Goal: Task Accomplishment & Management: Manage account settings

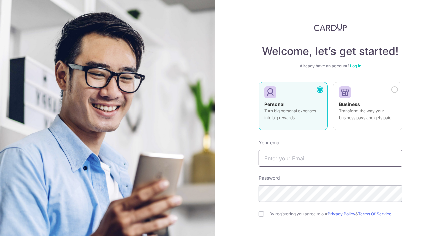
scroll to position [55, 0]
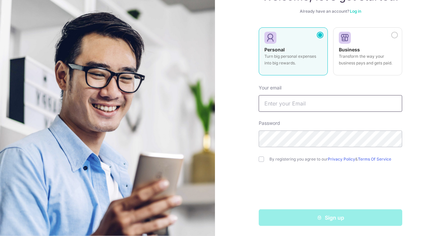
click at [292, 102] on input "text" at bounding box center [331, 103] width 144 height 17
click at [289, 103] on input "jfhuangone@gmail.com" at bounding box center [331, 103] width 144 height 17
type input "jfhuangtwo@gmail.com"
click at [259, 158] on input "checkbox" at bounding box center [261, 159] width 5 height 5
checkbox input "true"
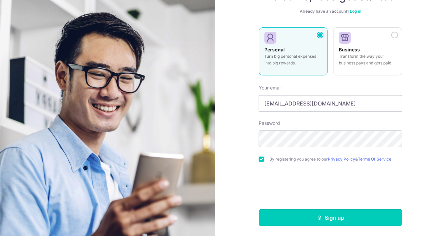
drag, startPoint x: 312, startPoint y: 218, endPoint x: 235, endPoint y: 155, distance: 99.6
click at [235, 155] on div "Welcome, let’s get started! Already have an account? Log in Personal Turn big p…" at bounding box center [330, 118] width 231 height 236
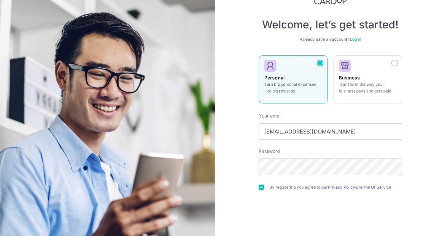
scroll to position [0, 0]
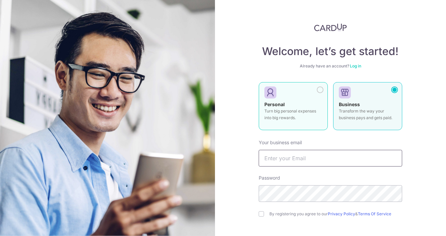
type input "[EMAIL_ADDRESS][DOMAIN_NAME]"
drag, startPoint x: 318, startPoint y: 91, endPoint x: 317, endPoint y: 97, distance: 6.4
click at [318, 90] on div at bounding box center [320, 89] width 7 height 7
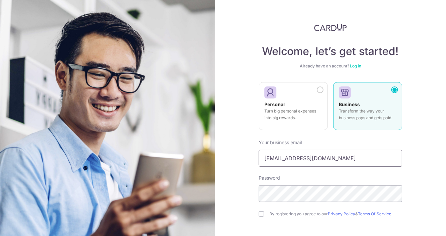
click at [333, 156] on input "[EMAIL_ADDRESS][DOMAIN_NAME]" at bounding box center [331, 158] width 144 height 17
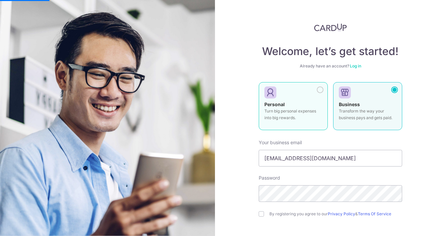
click at [319, 87] on div at bounding box center [320, 89] width 7 height 7
click at [318, 91] on div at bounding box center [320, 89] width 7 height 7
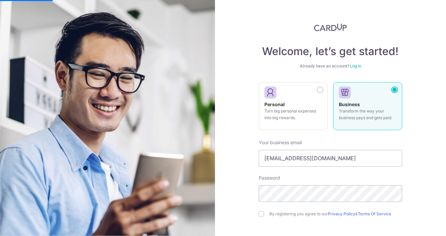
click at [353, 66] on link "Log in" at bounding box center [355, 65] width 11 height 5
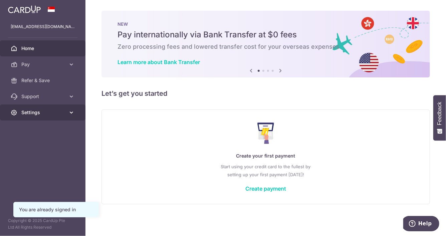
click at [46, 113] on span "Settings" at bounding box center [43, 112] width 44 height 7
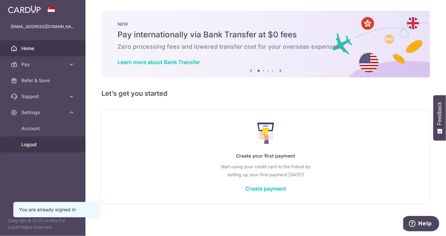
click at [35, 141] on span "Logout" at bounding box center [43, 144] width 44 height 7
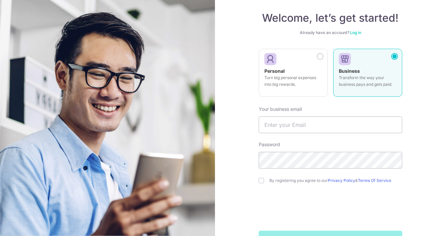
scroll to position [55, 0]
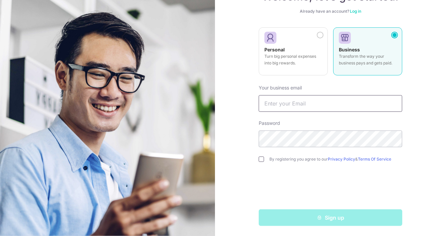
type input "[EMAIL_ADDRESS][DOMAIN_NAME]"
click at [261, 158] on input "checkbox" at bounding box center [261, 159] width 5 height 5
checkbox input "true"
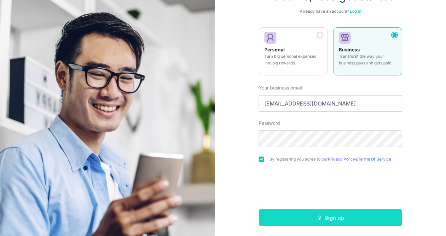
click at [313, 218] on button "Sign up" at bounding box center [331, 217] width 144 height 17
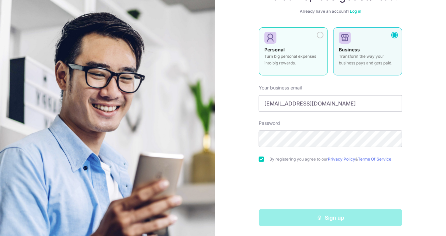
click at [317, 33] on div at bounding box center [320, 35] width 7 height 7
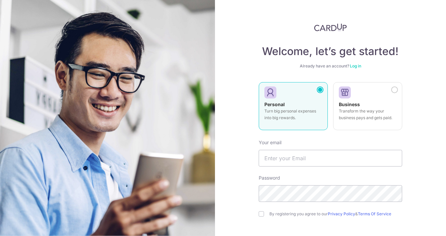
click at [319, 37] on div "Welcome, let’s get started! Already have an account? Log in Personal Turn big p…" at bounding box center [331, 151] width 144 height 257
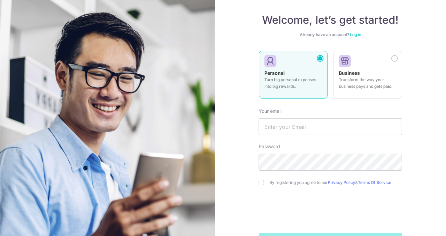
scroll to position [55, 0]
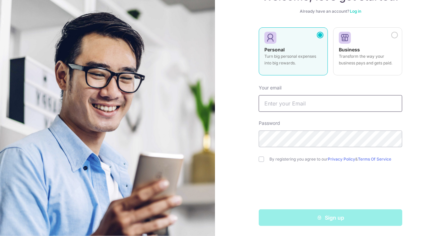
click at [291, 105] on input "text" at bounding box center [331, 103] width 144 height 17
click at [292, 105] on input "text" at bounding box center [331, 103] width 144 height 17
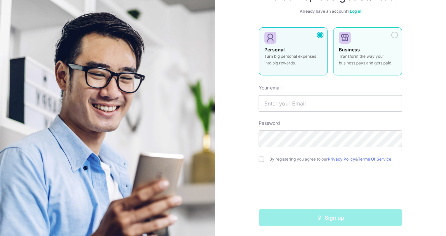
click at [393, 33] on div at bounding box center [394, 35] width 7 height 7
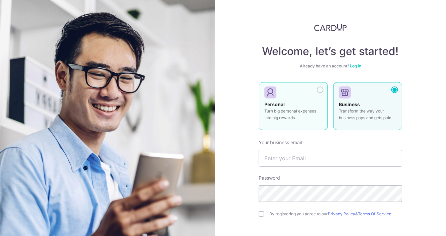
click at [318, 91] on div at bounding box center [320, 89] width 7 height 7
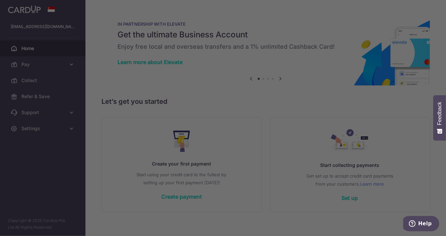
click at [46, 126] on div at bounding box center [225, 119] width 450 height 238
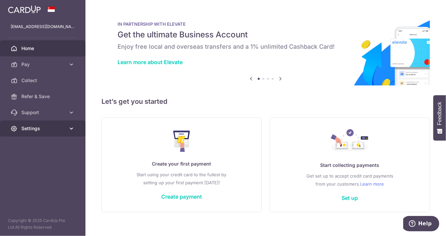
click at [56, 127] on span "Settings" at bounding box center [43, 128] width 44 height 7
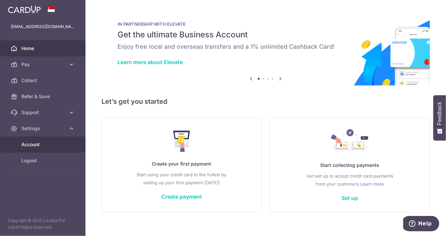
click at [38, 144] on span "Account" at bounding box center [43, 144] width 44 height 7
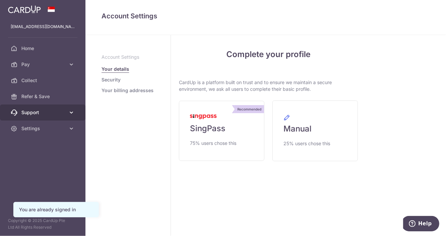
click at [45, 114] on span "Support" at bounding box center [43, 112] width 44 height 7
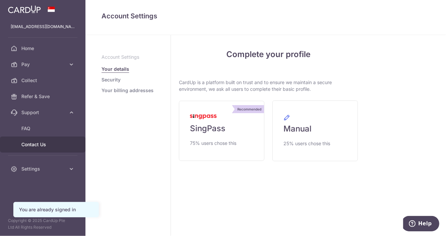
click at [39, 147] on span "Contact Us" at bounding box center [43, 144] width 44 height 7
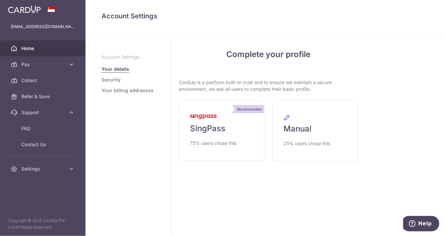
click at [33, 49] on span "Home" at bounding box center [43, 48] width 44 height 7
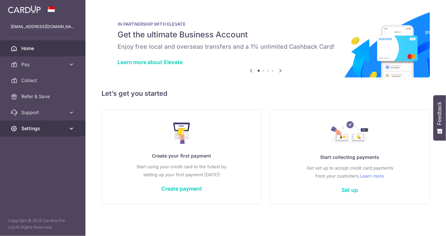
click at [41, 129] on span "Settings" at bounding box center [43, 128] width 44 height 7
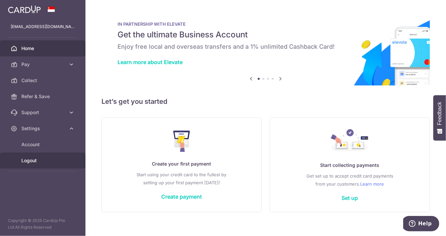
click at [33, 158] on span "Logout" at bounding box center [43, 160] width 44 height 7
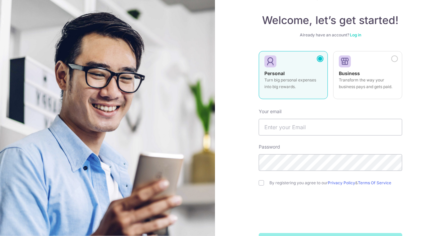
scroll to position [55, 0]
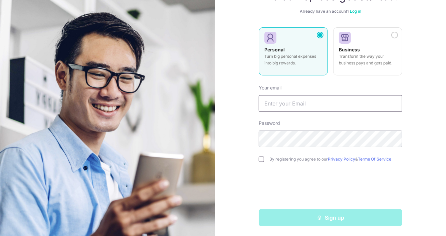
type input "[EMAIL_ADDRESS][DOMAIN_NAME]"
click at [260, 157] on input "checkbox" at bounding box center [261, 159] width 5 height 5
checkbox input "true"
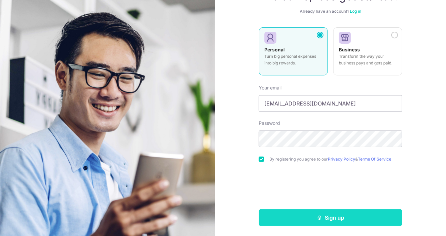
click at [310, 219] on button "Sign up" at bounding box center [331, 217] width 144 height 17
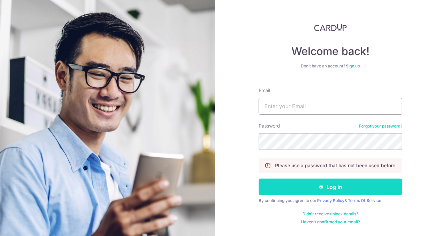
type input "[EMAIL_ADDRESS][DOMAIN_NAME]"
click at [313, 186] on button "Log in" at bounding box center [331, 187] width 144 height 17
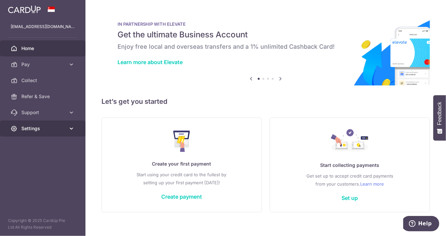
click at [52, 121] on link "Settings" at bounding box center [42, 129] width 85 height 16
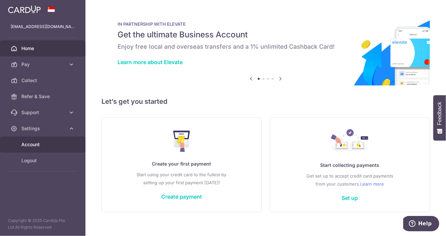
click at [38, 146] on span "Account" at bounding box center [43, 144] width 44 height 7
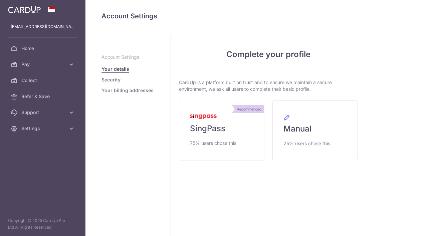
drag, startPoint x: 38, startPoint y: 161, endPoint x: 38, endPoint y: 157, distance: 3.7
click at [38, 161] on aside "jfhuangtwo@gmail.com Home Pay Payments Recipients Cards Collect Refer & Save Su…" at bounding box center [42, 118] width 85 height 236
click at [40, 132] on link "Settings" at bounding box center [42, 129] width 85 height 16
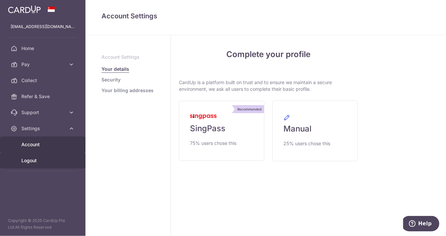
click at [28, 161] on span "Logout" at bounding box center [43, 160] width 44 height 7
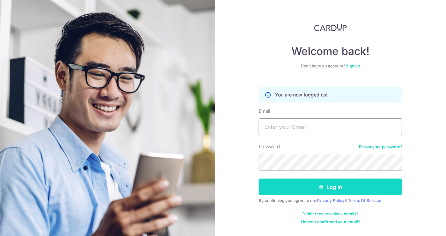
type input "[EMAIL_ADDRESS][DOMAIN_NAME]"
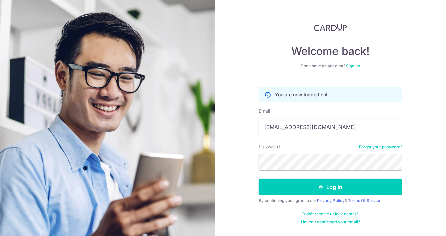
drag, startPoint x: 310, startPoint y: 188, endPoint x: 274, endPoint y: 203, distance: 38.6
click at [274, 209] on form "You are now logged out Email [EMAIL_ADDRESS][DOMAIN_NAME] Password Forgot your …" at bounding box center [331, 153] width 144 height 143
click at [289, 128] on input "[EMAIL_ADDRESS][DOMAIN_NAME]" at bounding box center [331, 127] width 144 height 17
click at [292, 128] on input "[EMAIL_ADDRESS][DOMAIN_NAME]" at bounding box center [331, 127] width 144 height 17
click at [356, 68] on link "Sign up" at bounding box center [353, 65] width 14 height 5
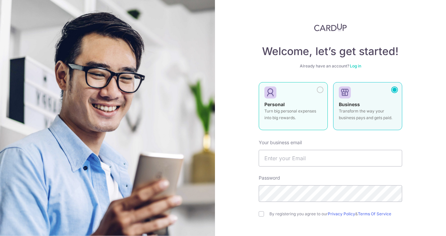
click at [317, 88] on div at bounding box center [320, 89] width 7 height 7
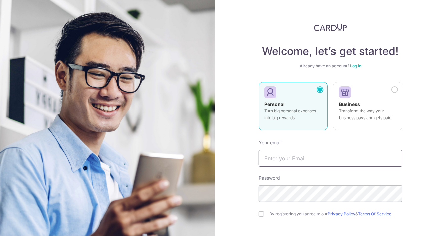
click at [290, 162] on input "text" at bounding box center [331, 158] width 144 height 17
type input "jfhuangthree@gmail.com"
click at [259, 213] on input "checkbox" at bounding box center [261, 213] width 5 height 5
checkbox input "true"
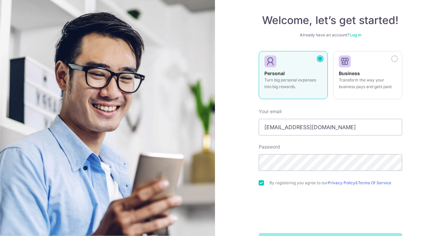
scroll to position [55, 0]
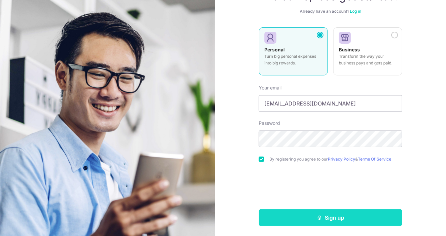
click at [308, 219] on button "Sign up" at bounding box center [331, 217] width 144 height 17
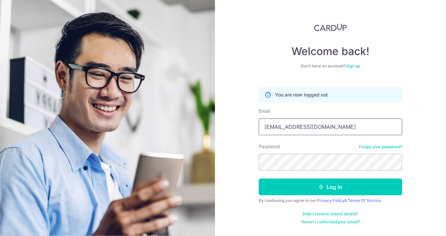
click at [279, 129] on input "[EMAIL_ADDRESS][DOMAIN_NAME]" at bounding box center [331, 127] width 144 height 17
type input "[EMAIL_ADDRESS][DOMAIN_NAME]"
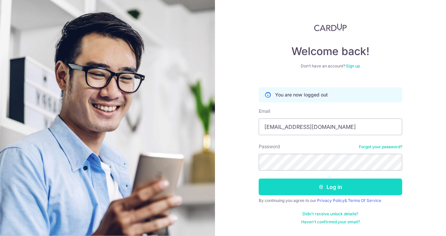
click at [317, 185] on button "Log in" at bounding box center [331, 187] width 144 height 17
